Goal: Task Accomplishment & Management: Manage account settings

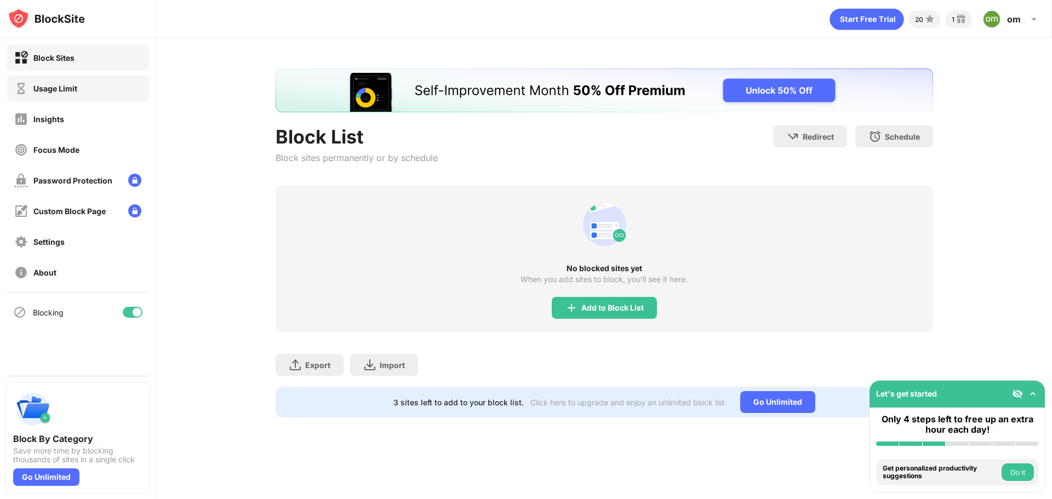
click at [82, 92] on div "Usage Limit" at bounding box center [78, 88] width 142 height 26
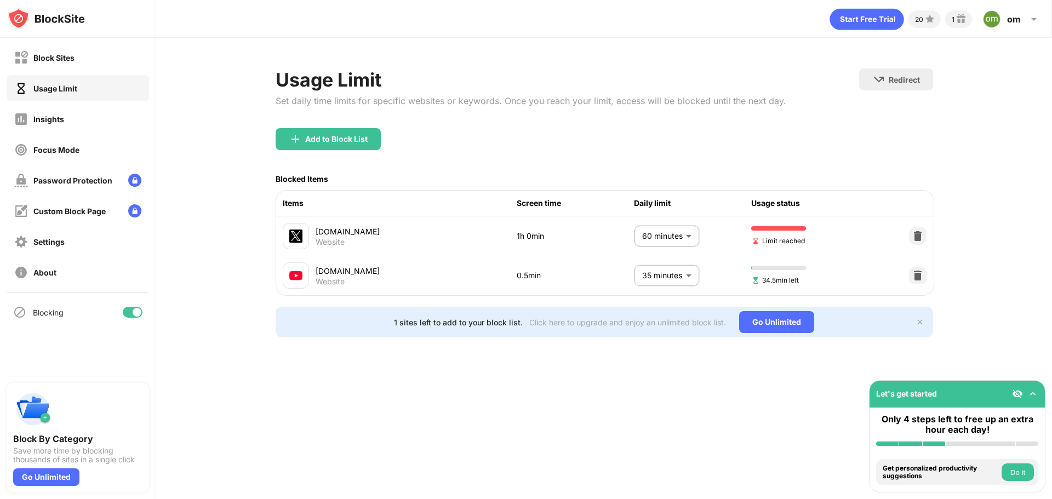
click at [680, 239] on body "Block Sites Usage Limit Insights Focus Mode Password Protection Custom Block Pa…" at bounding box center [526, 249] width 1052 height 499
click at [672, 313] on li "60 minutes" at bounding box center [645, 321] width 95 height 25
click at [677, 236] on body "Block Sites Usage Limit Insights Focus Mode Password Protection Custom Block Pa…" at bounding box center [526, 249] width 1052 height 499
click at [657, 336] on li "1.5 hours" at bounding box center [645, 346] width 95 height 25
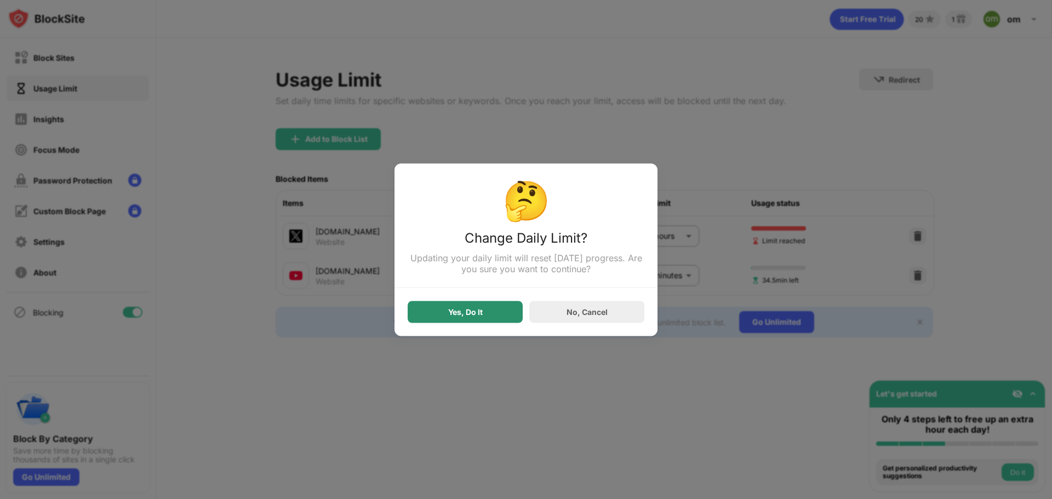
drag, startPoint x: 475, startPoint y: 321, endPoint x: 483, endPoint y: 316, distance: 10.3
click at [475, 320] on div "Yes, Do It" at bounding box center [465, 312] width 115 height 22
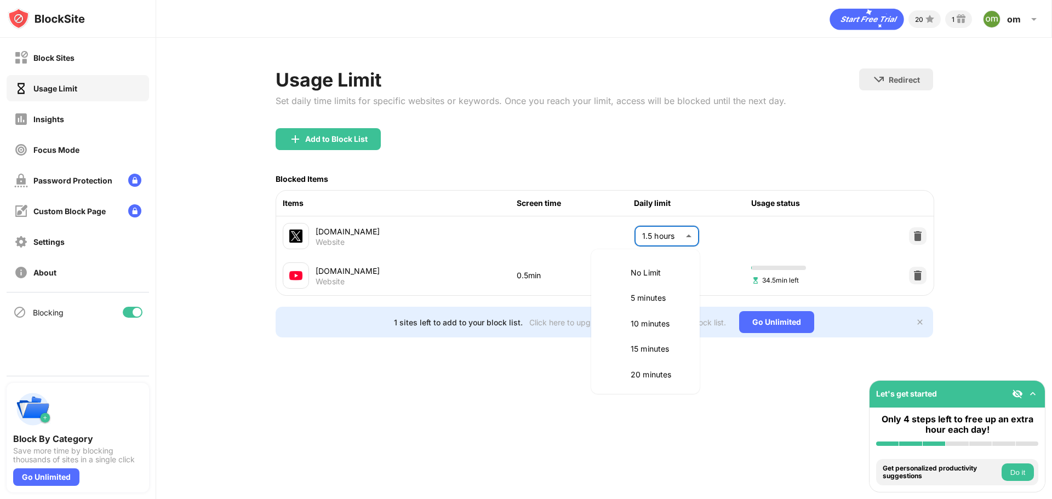
click at [674, 238] on body "Block Sites Usage Limit Insights Focus Mode Password Protection Custom Block Pa…" at bounding box center [526, 249] width 1052 height 499
drag, startPoint x: 651, startPoint y: 296, endPoint x: 646, endPoint y: 301, distance: 7.0
click at [651, 296] on p "60 minutes" at bounding box center [659, 296] width 56 height 12
type input "**"
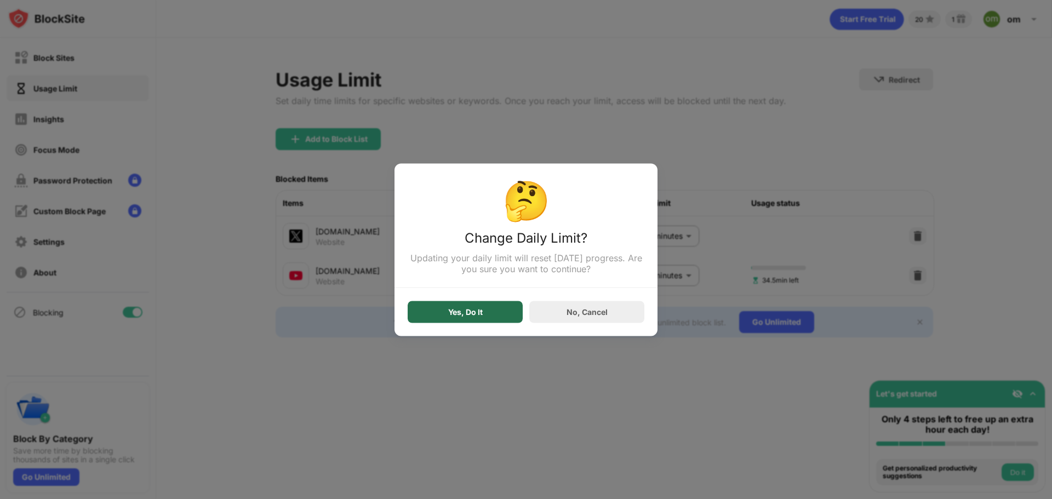
click at [509, 322] on div "Yes, Do It" at bounding box center [465, 312] width 115 height 22
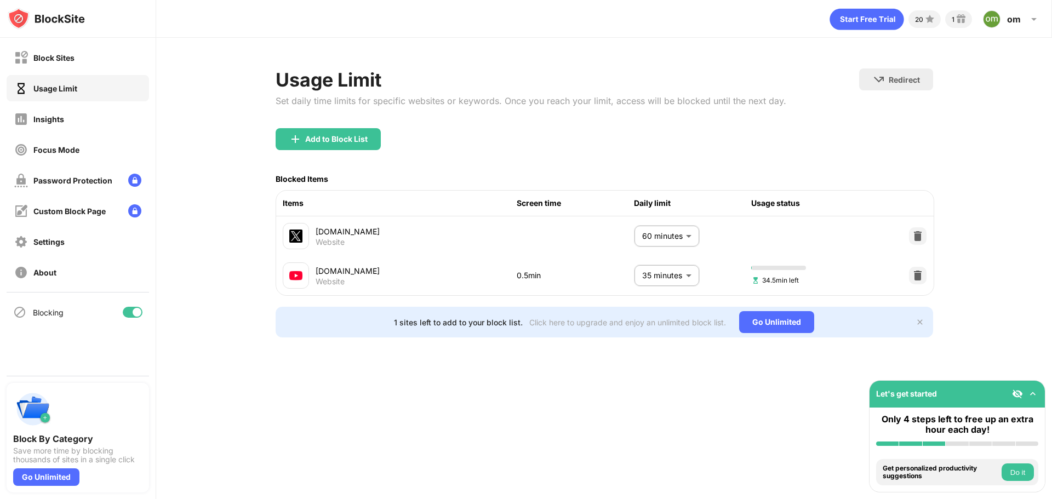
click at [1019, 474] on button "Do it" at bounding box center [1018, 473] width 32 height 18
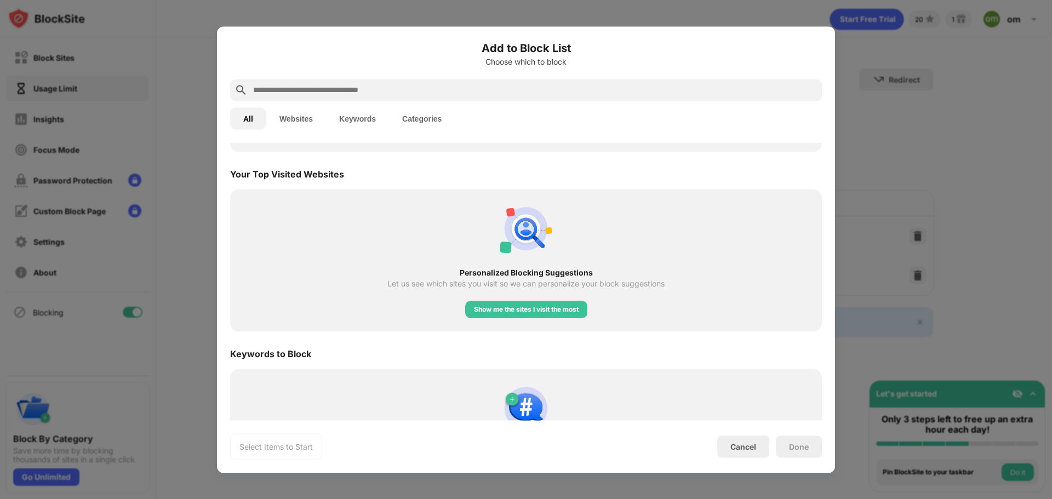
scroll to position [426, 0]
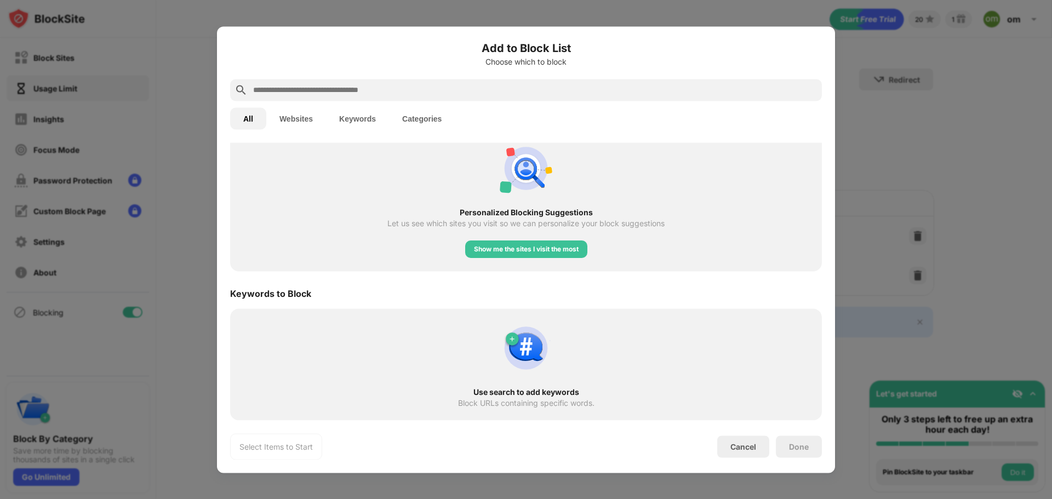
click at [803, 450] on div "Done" at bounding box center [799, 446] width 20 height 9
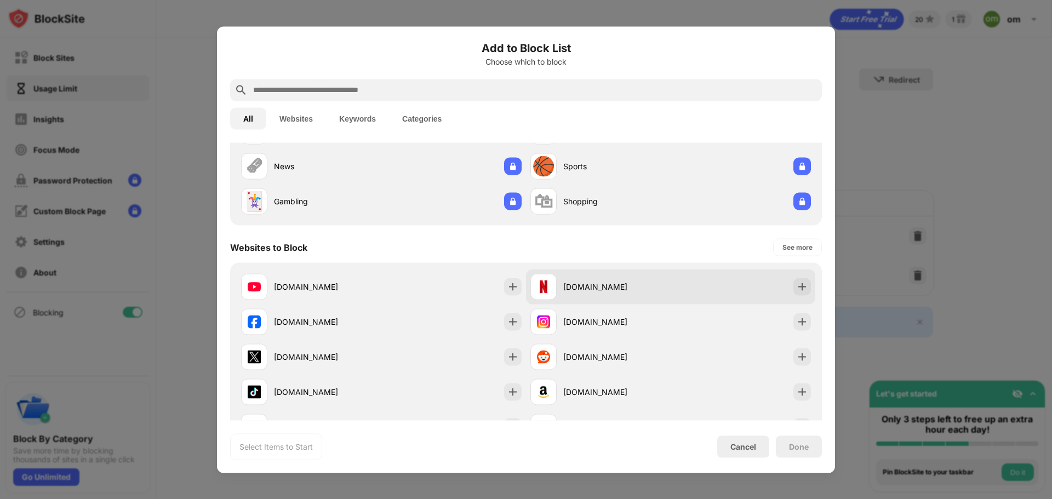
scroll to position [60, 0]
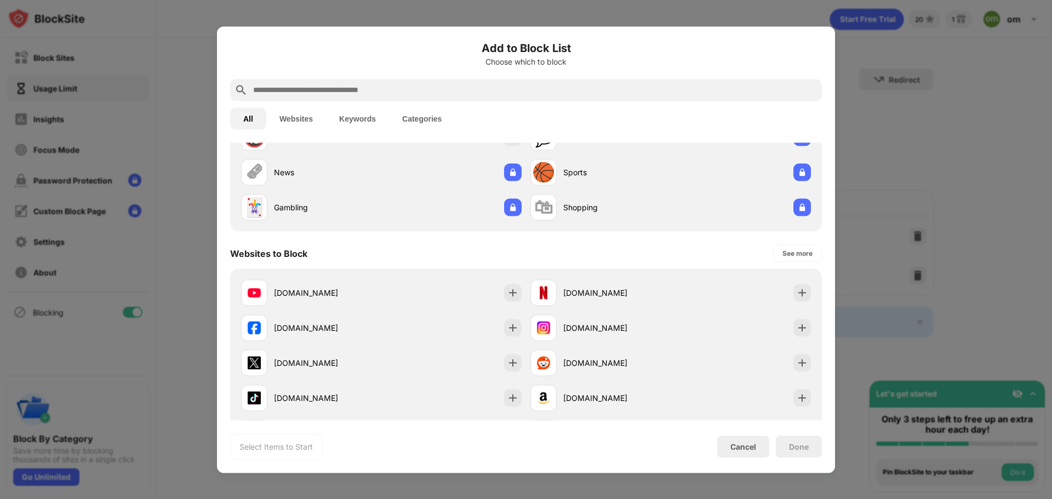
click at [942, 256] on div at bounding box center [526, 249] width 1052 height 499
